Goal: Task Accomplishment & Management: Manage account settings

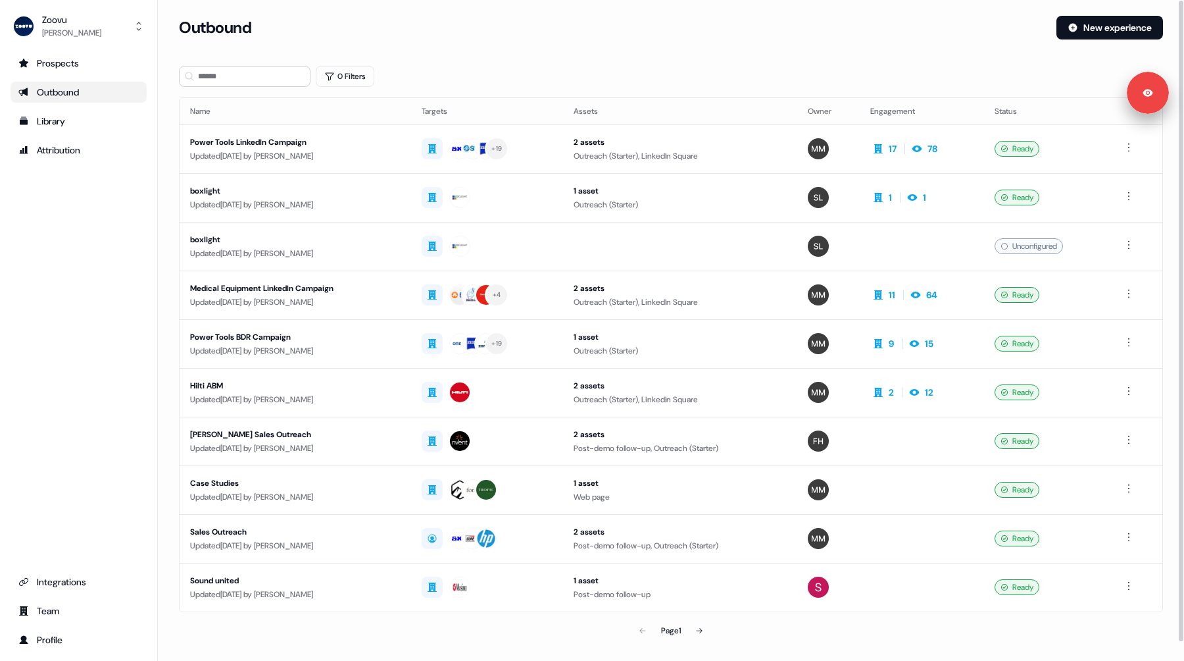
click at [579, 72] on div "0 Filters" at bounding box center [671, 76] width 984 height 21
click at [102, 241] on div "Prospects Outbound Library Attribution Integrations Team Profile" at bounding box center [79, 351] width 136 height 597
click at [634, 53] on div "Outbound New experience" at bounding box center [671, 35] width 984 height 39
click at [57, 143] on div "Attribution" at bounding box center [78, 149] width 120 height 13
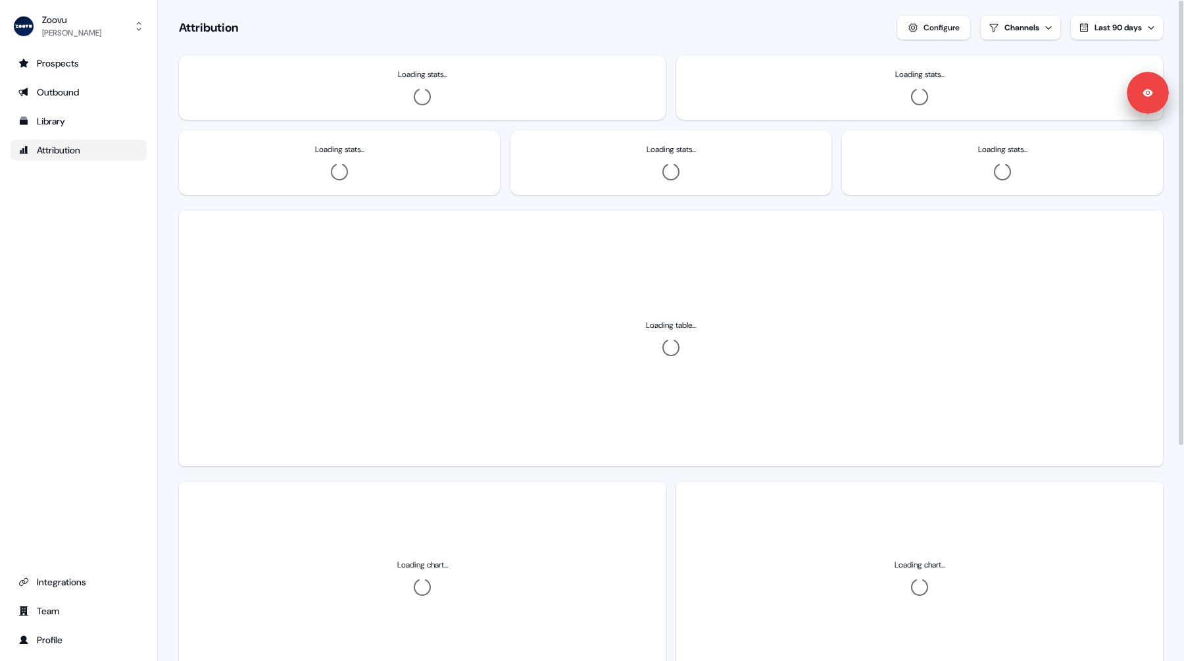
click at [933, 17] on button "Configure" at bounding box center [933, 28] width 73 height 24
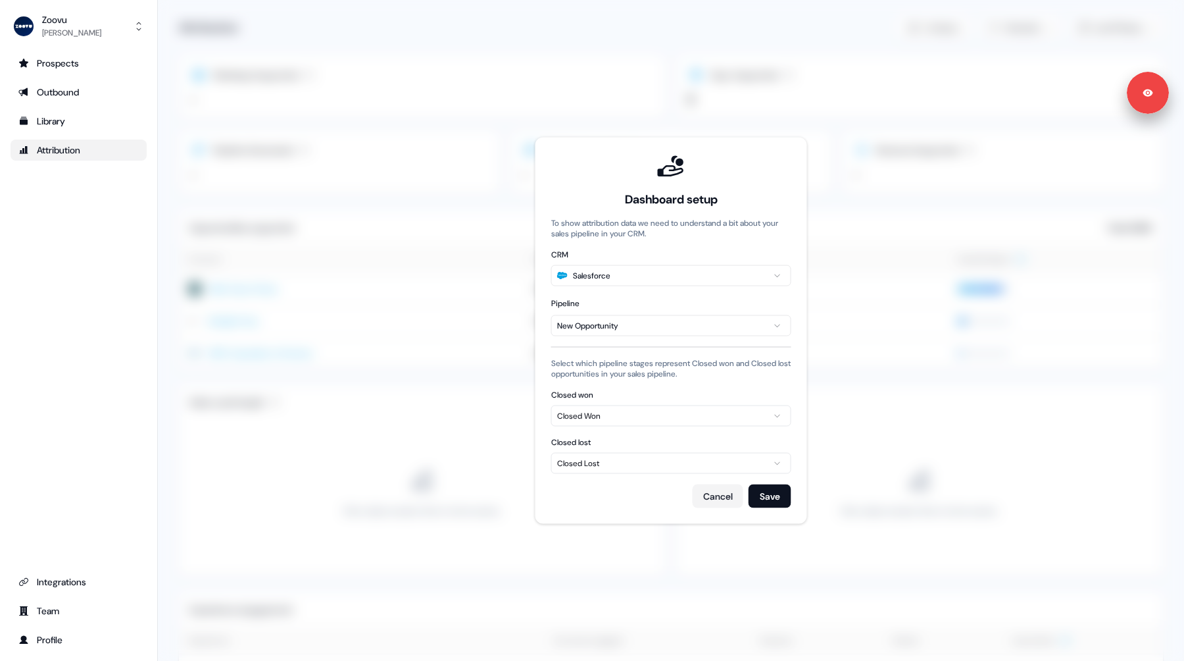
click at [672, 439] on label "Closed lost" at bounding box center [671, 442] width 240 height 11
click at [668, 390] on label "Closed won" at bounding box center [671, 394] width 240 height 11
click at [670, 386] on div "Dashboard setup To show attribution data we need to understand a bit about your…" at bounding box center [671, 330] width 240 height 355
click at [668, 388] on div "Dashboard setup To show attribution data we need to understand a bit about your…" at bounding box center [671, 330] width 240 height 355
click at [666, 402] on div "Closed won Closed Won" at bounding box center [671, 407] width 240 height 37
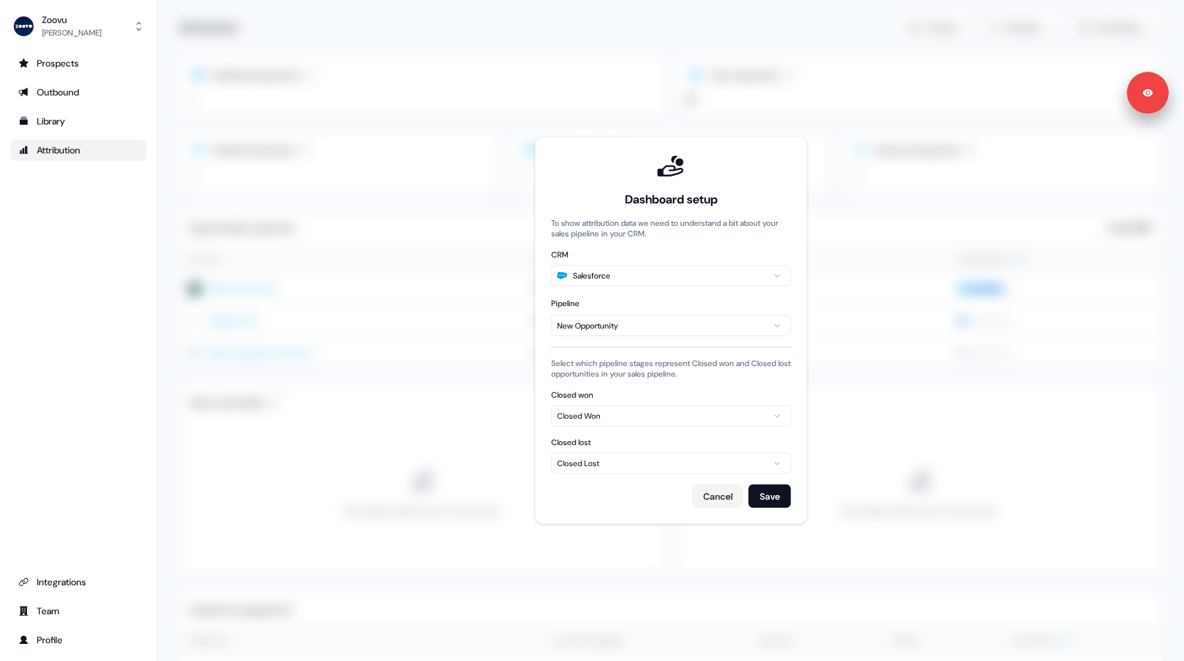
click at [667, 410] on div "Closed Won" at bounding box center [671, 415] width 228 height 13
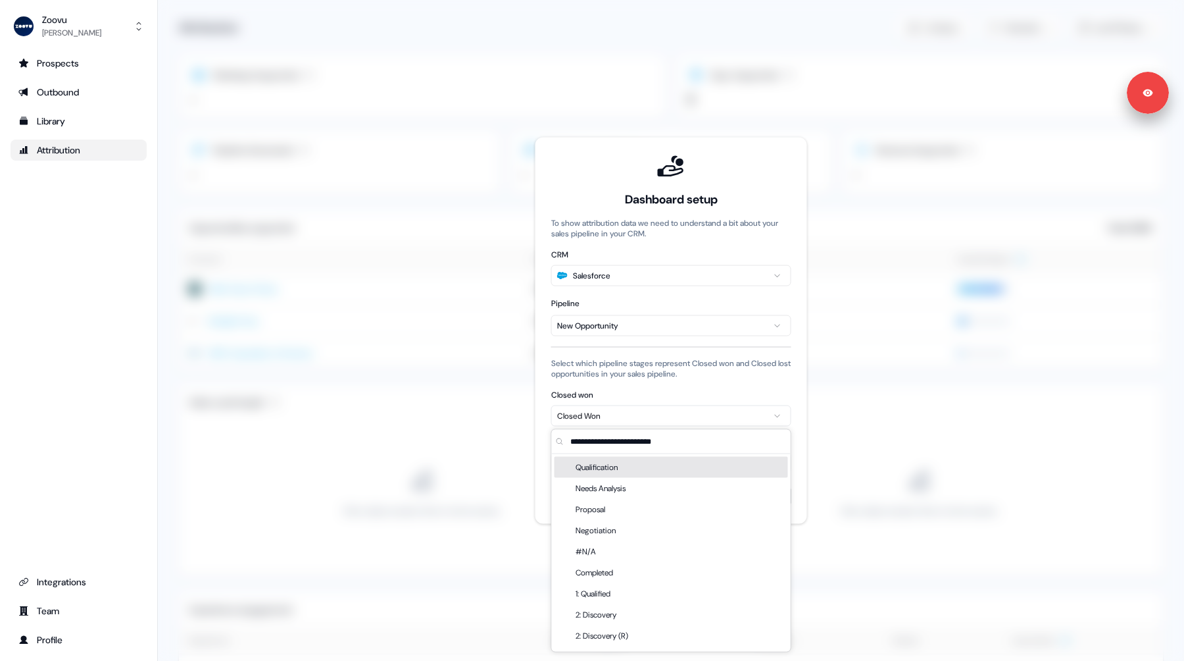
click at [667, 410] on div "Closed Won" at bounding box center [671, 415] width 228 height 13
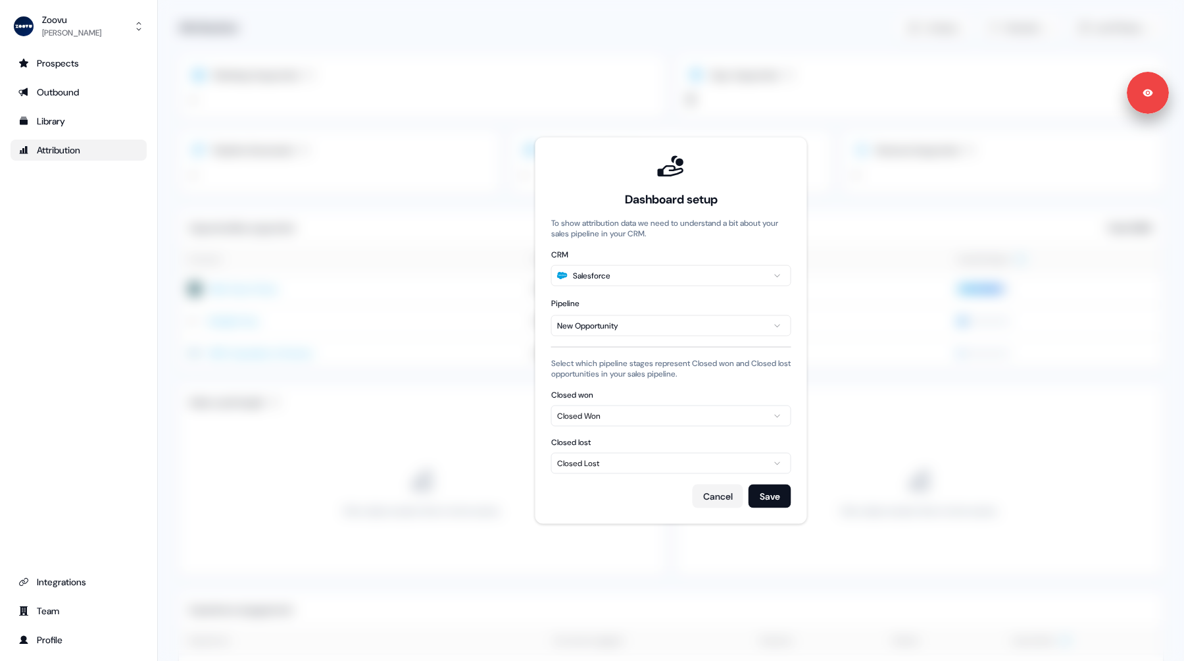
click at [667, 386] on div "Dashboard setup To show attribution data we need to understand a bit about your…" at bounding box center [671, 330] width 240 height 355
click at [68, 22] on div "Zoovu" at bounding box center [71, 19] width 59 height 13
click at [69, 110] on div "Logout" at bounding box center [78, 109] width 125 height 24
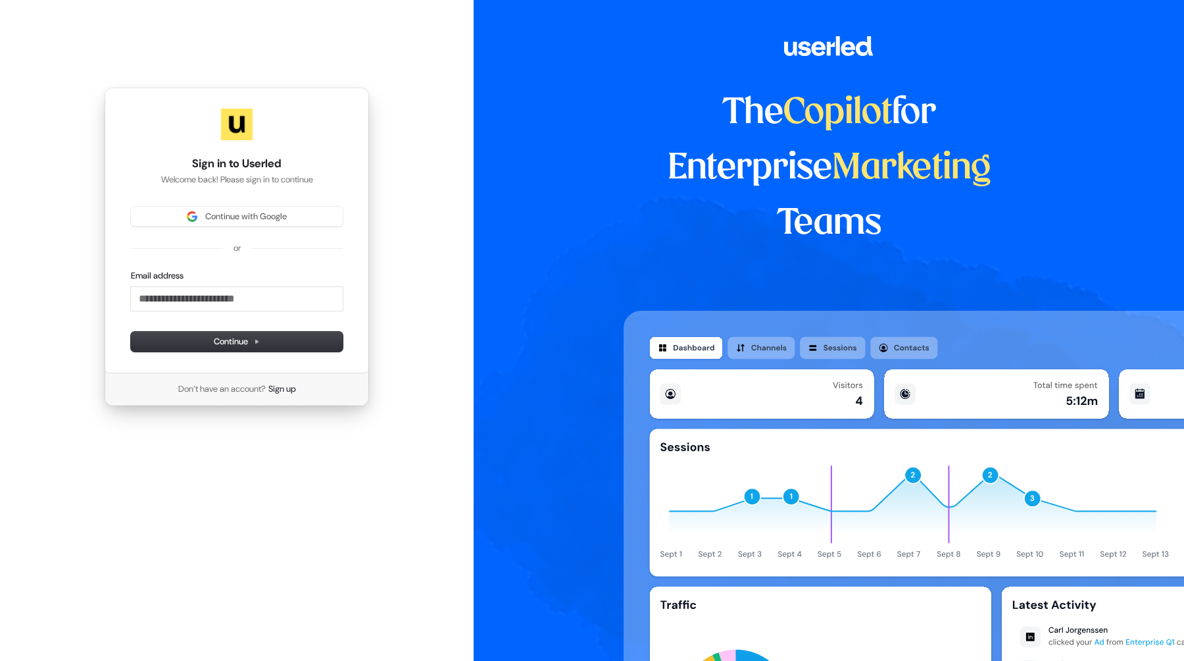
click at [73, 35] on div "Sign in to Userled Welcome back! Please sign in to continue Continue with Googl…" at bounding box center [237, 246] width 474 height 493
click at [224, 216] on span "Continue with Google" at bounding box center [246, 217] width 82 height 12
